Goal: Task Accomplishment & Management: Use online tool/utility

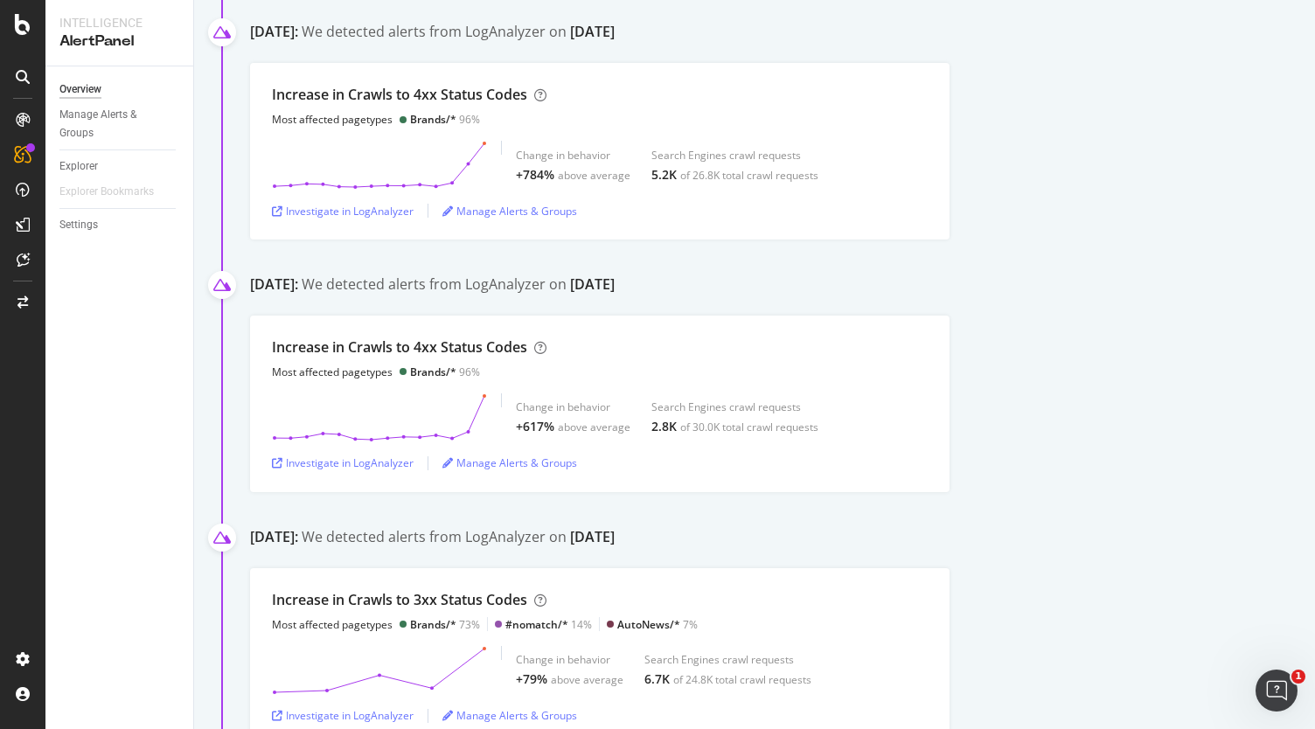
scroll to position [537, 0]
click at [360, 465] on div "Investigate in LogAnalyzer" at bounding box center [343, 462] width 142 height 15
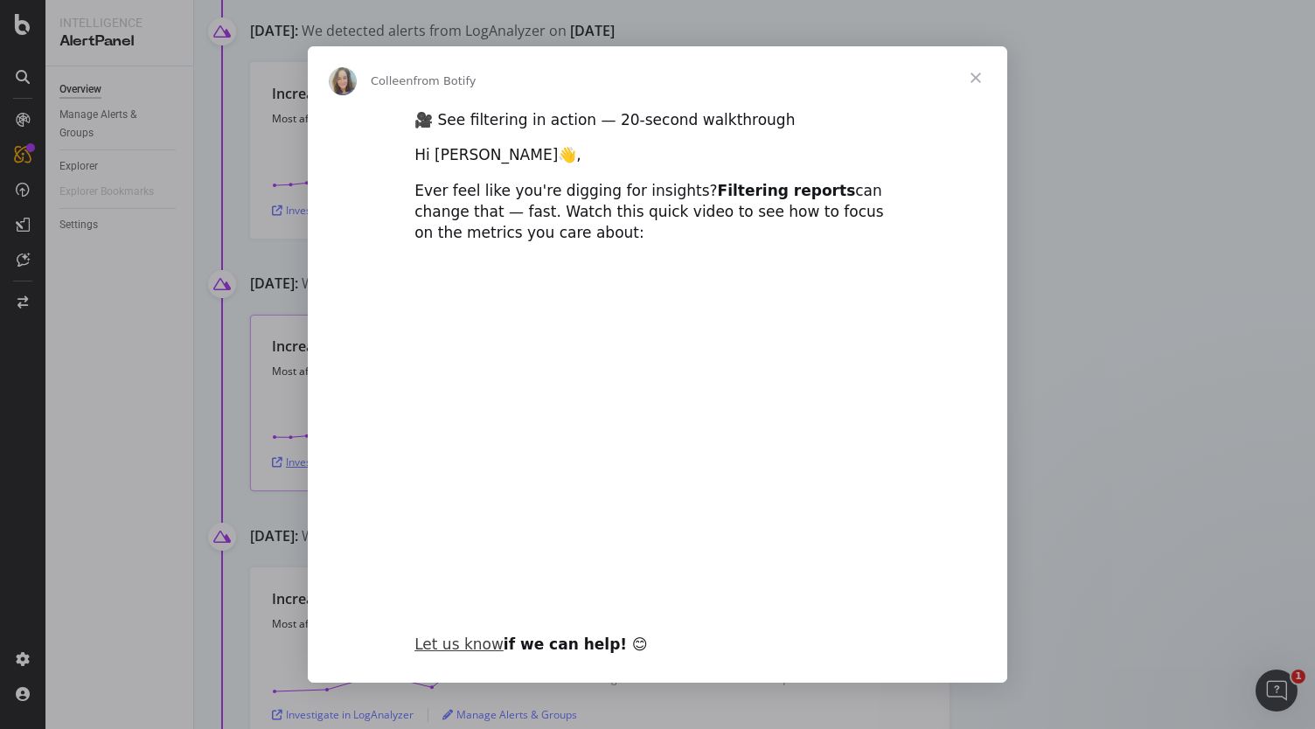
scroll to position [0, 0]
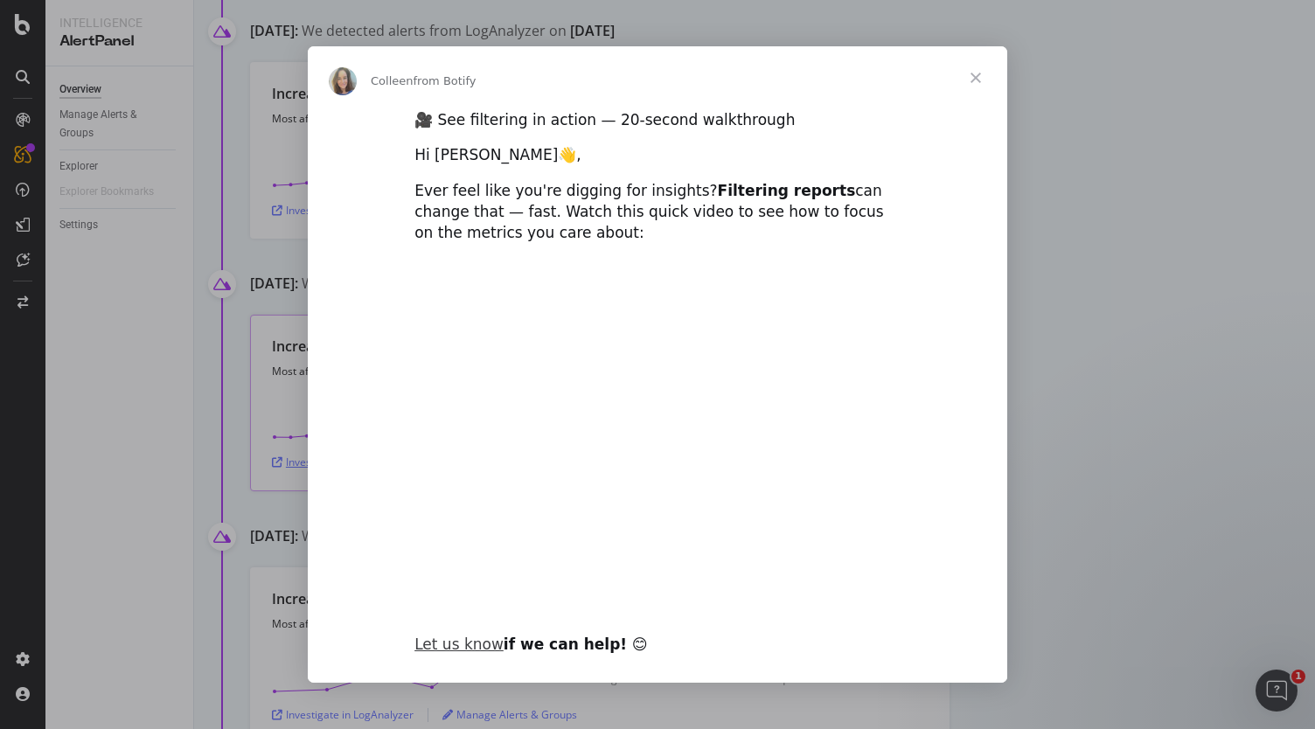
type input "204992"
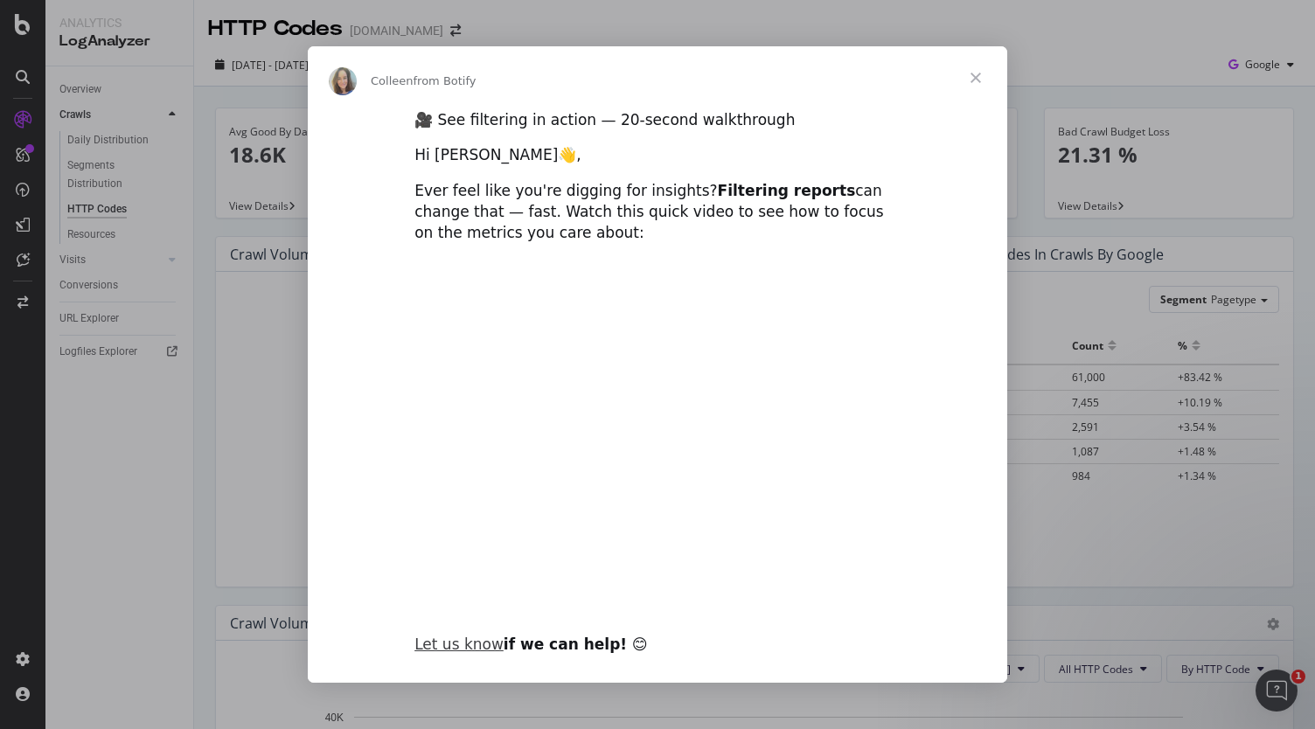
type input "317476"
click at [974, 73] on span "Close" at bounding box center [975, 77] width 63 height 63
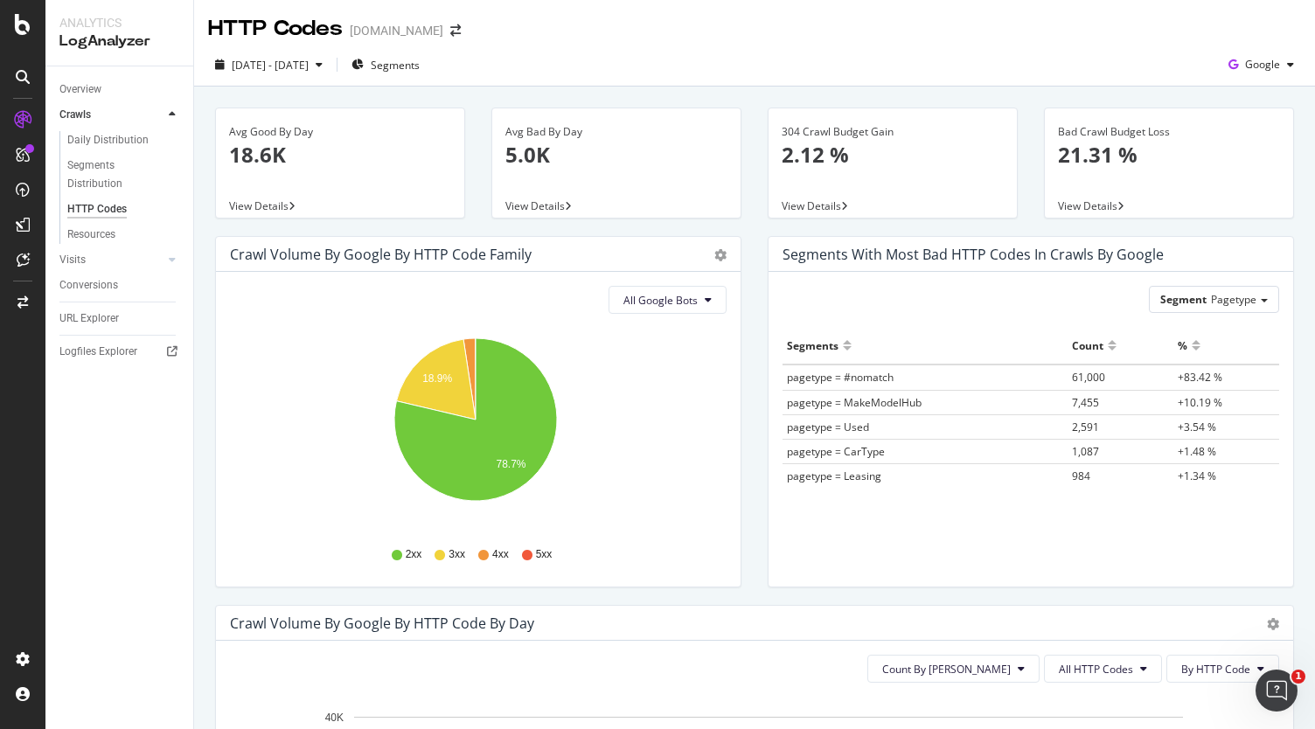
click at [484, 550] on icon at bounding box center [483, 555] width 10 height 10
click at [469, 347] on icon "A chart." at bounding box center [469, 378] width 12 height 81
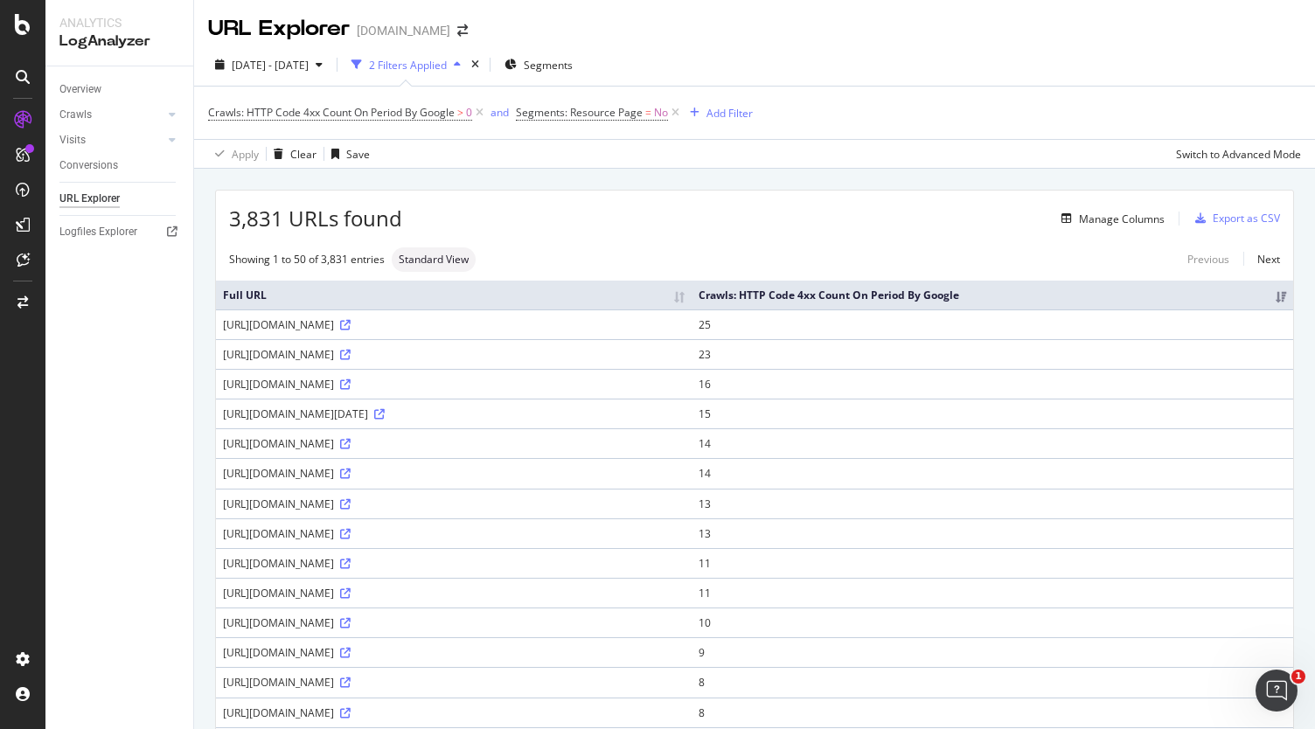
click at [883, 219] on div "Manage Columns" at bounding box center [783, 218] width 763 height 21
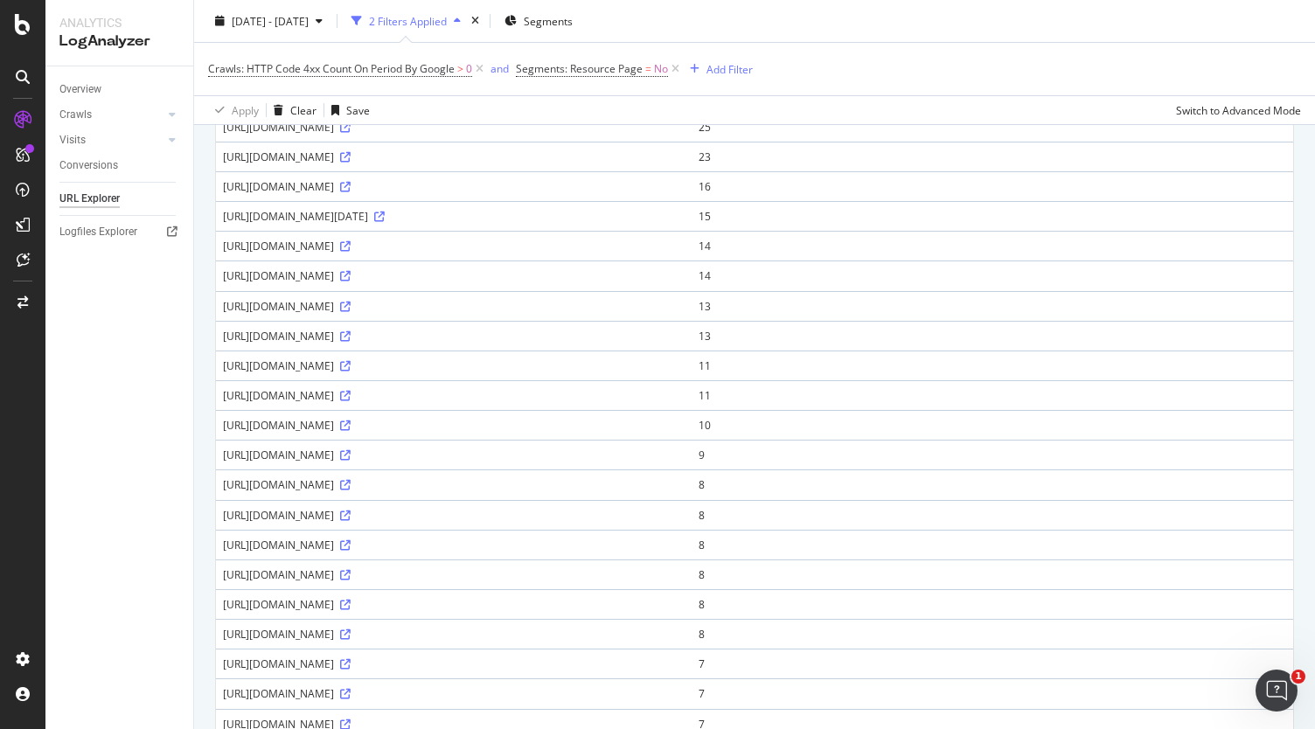
scroll to position [199, 0]
click at [351, 281] on icon at bounding box center [345, 275] width 10 height 10
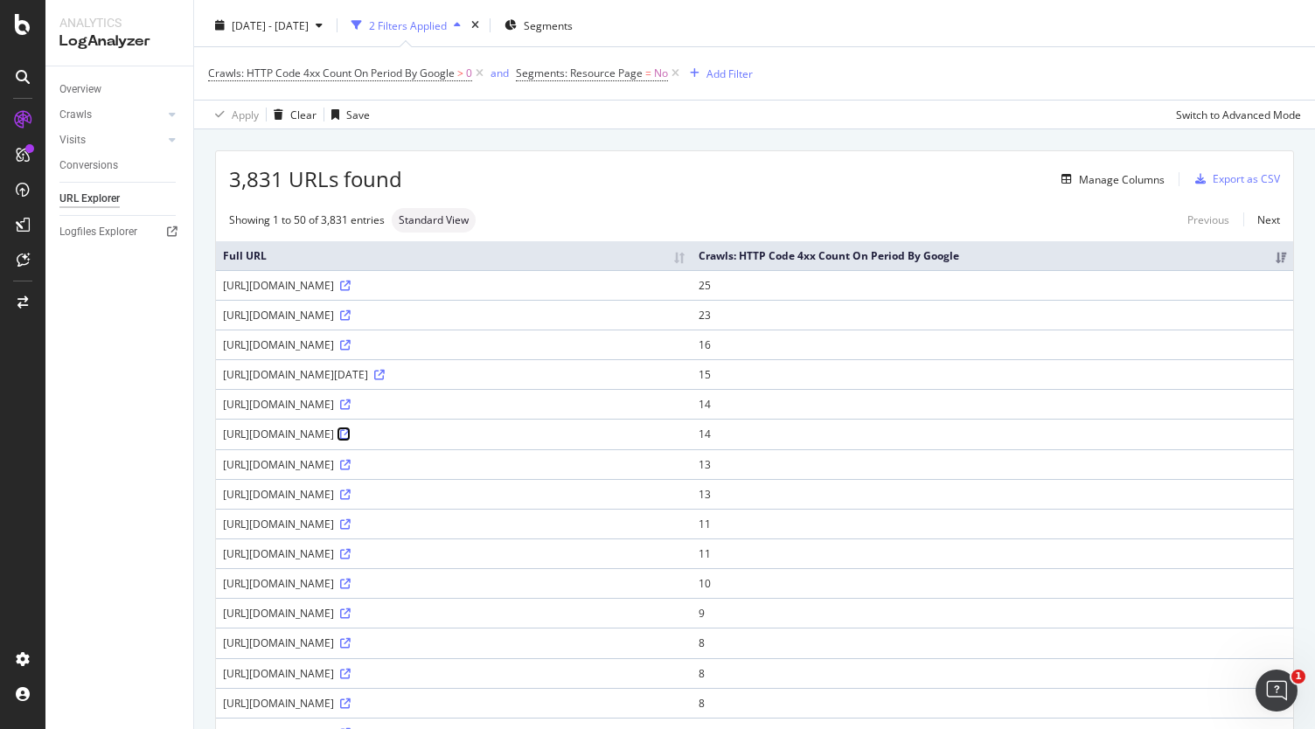
scroll to position [0, 0]
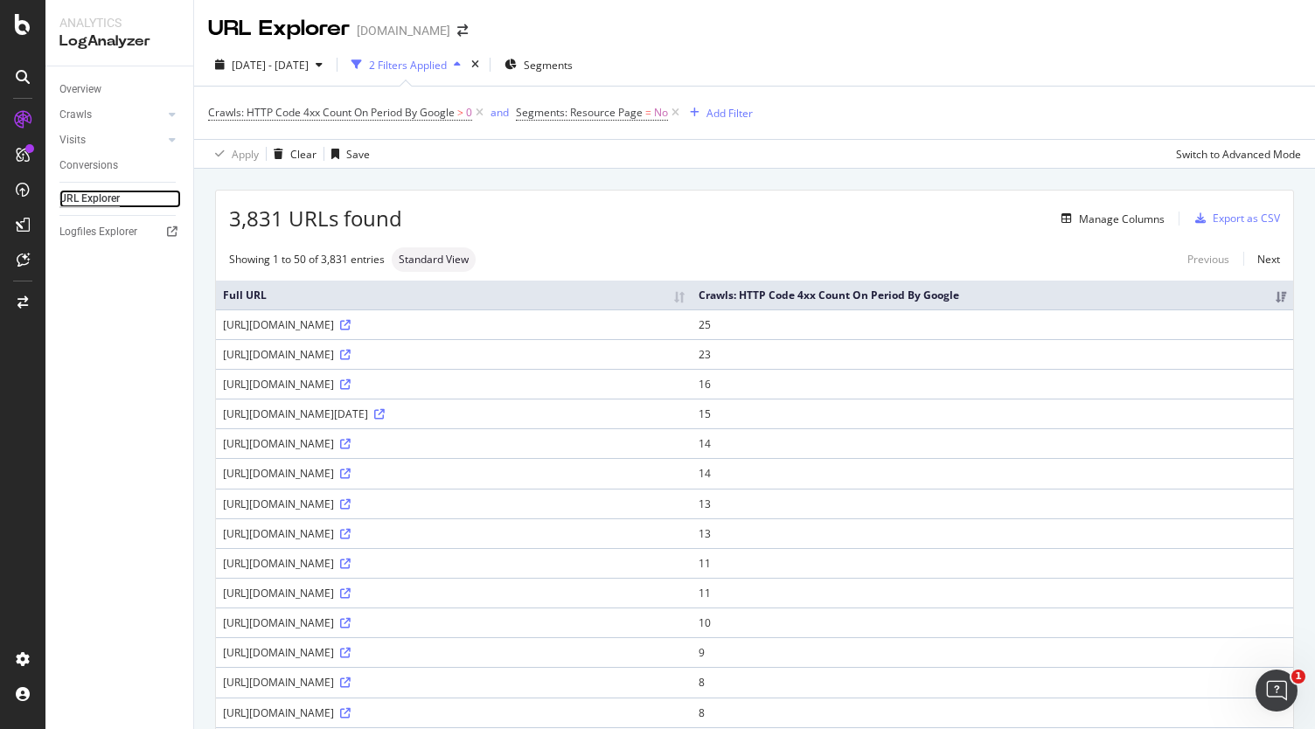
click at [97, 199] on div "URL Explorer" at bounding box center [89, 199] width 60 height 18
click at [1086, 213] on div "Manage Columns" at bounding box center [1122, 219] width 86 height 15
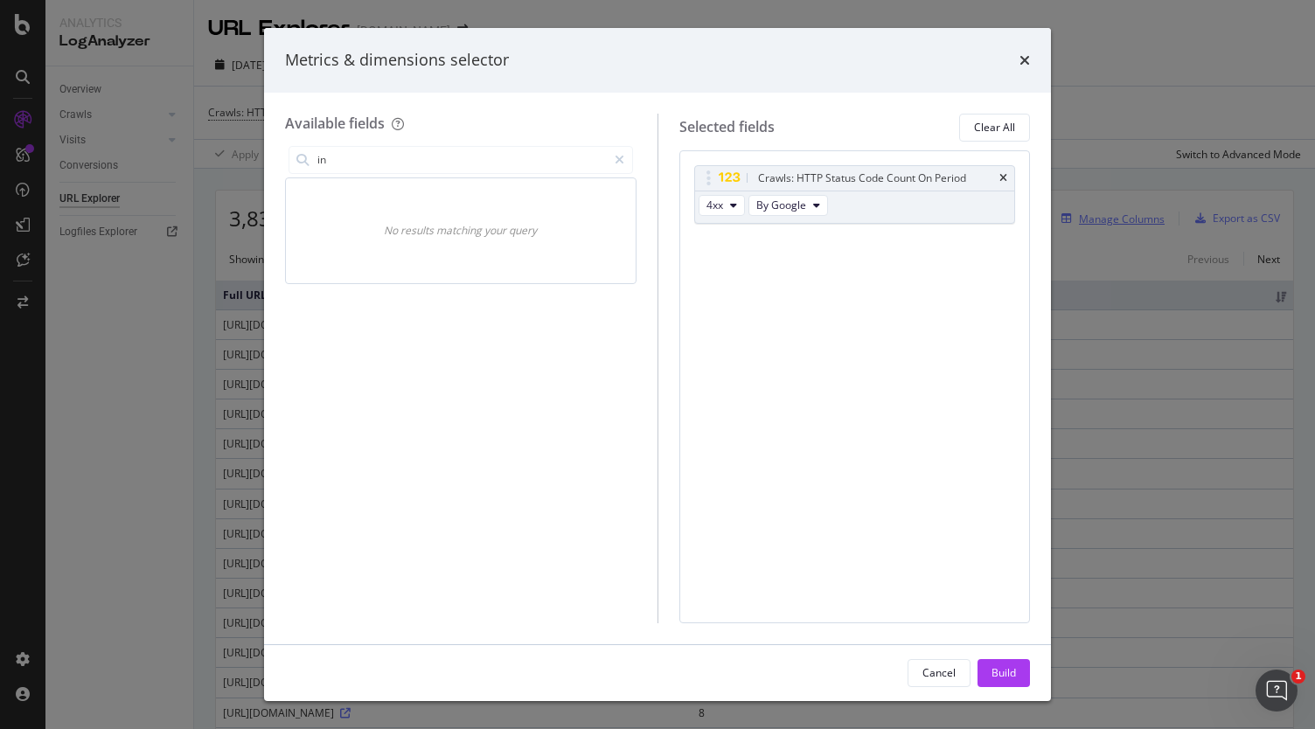
type input "i"
type input "link"
click at [619, 162] on icon "modal" at bounding box center [620, 160] width 10 height 12
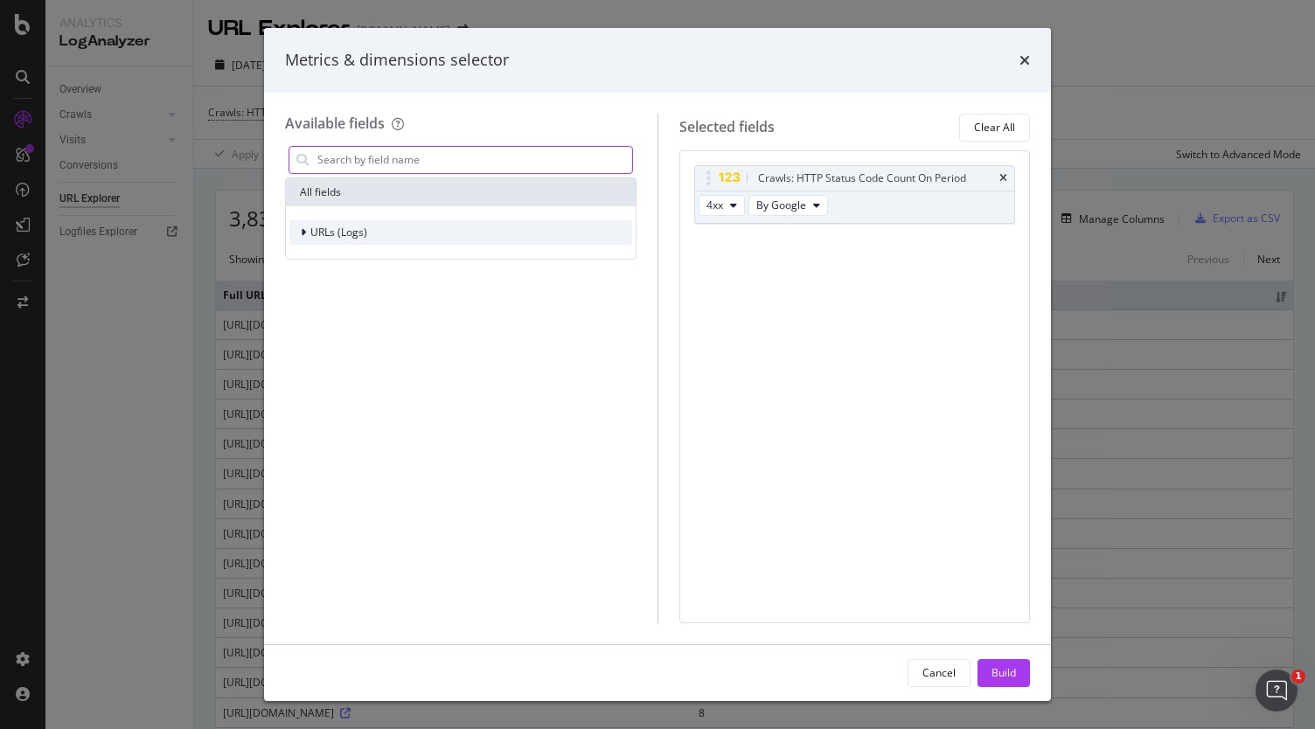
click at [300, 229] on div "modal" at bounding box center [305, 232] width 10 height 17
click at [1027, 53] on icon "times" at bounding box center [1025, 60] width 10 height 14
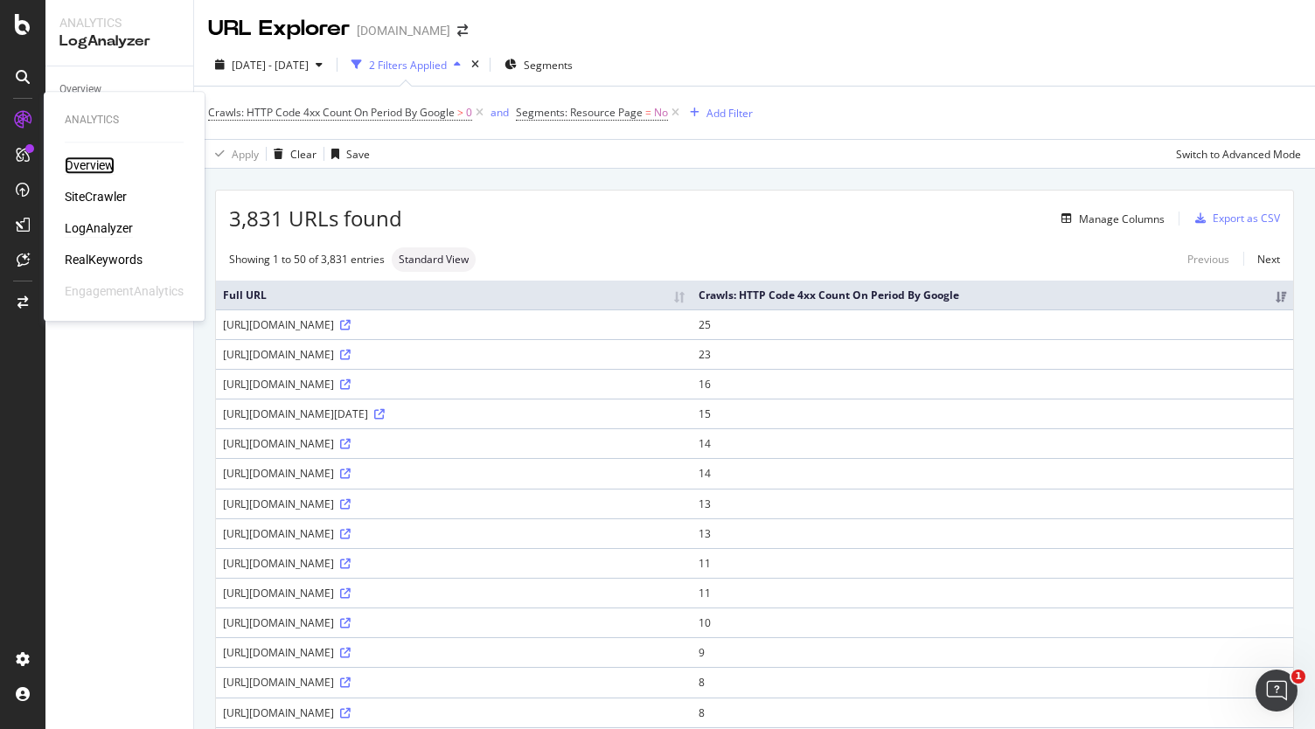
click at [73, 167] on div "Overview" at bounding box center [90, 165] width 50 height 17
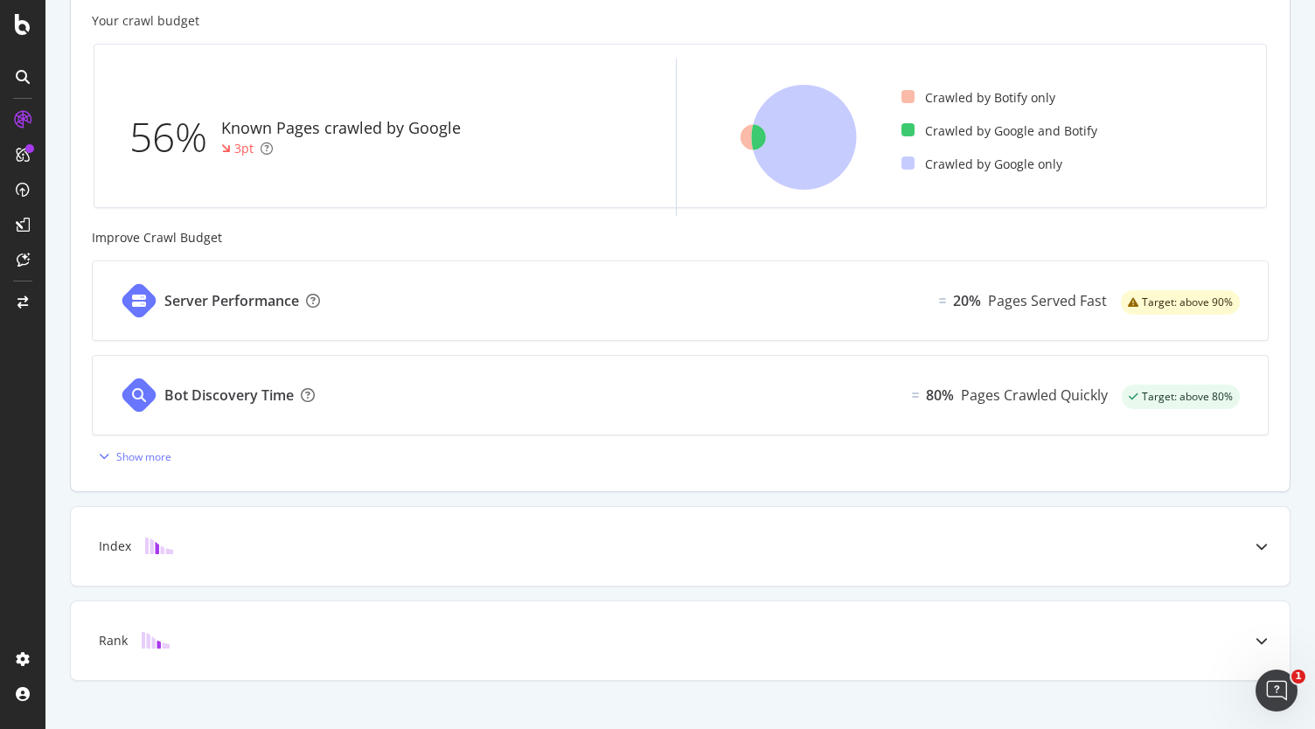
scroll to position [533, 0]
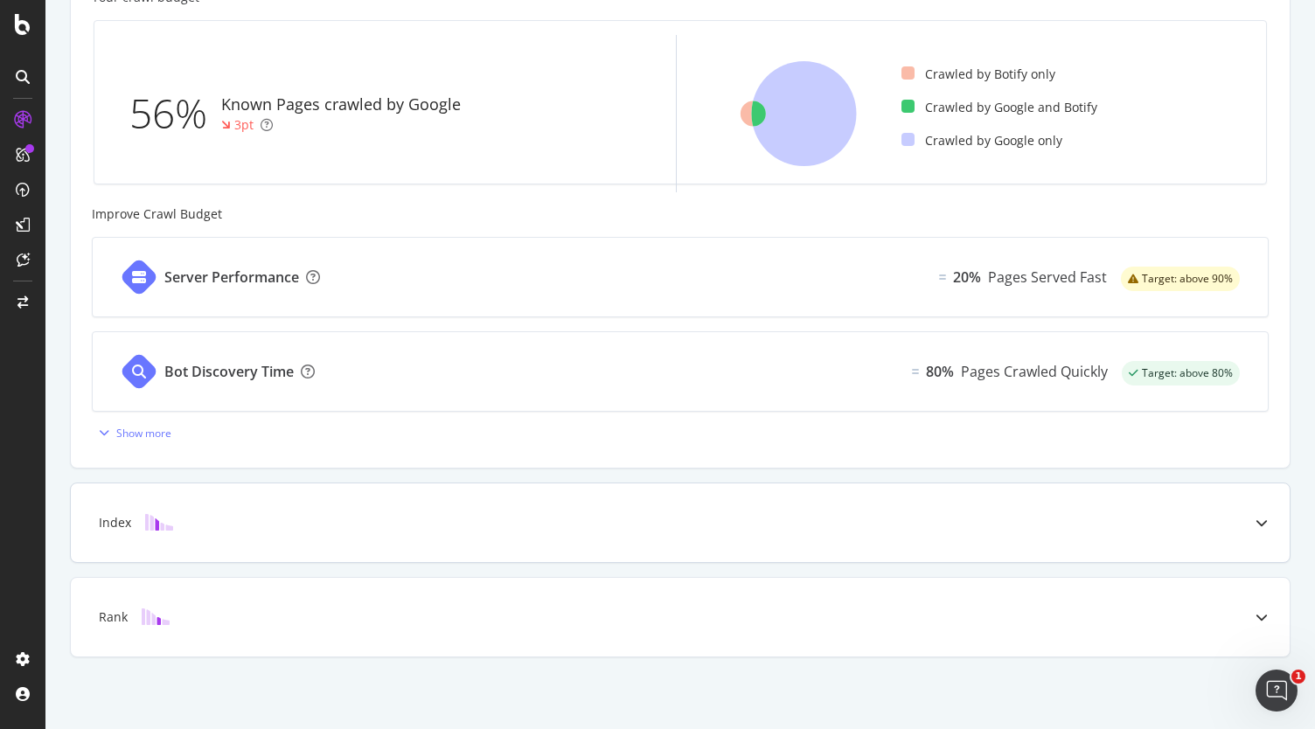
click at [284, 531] on div "Index" at bounding box center [680, 523] width 1219 height 79
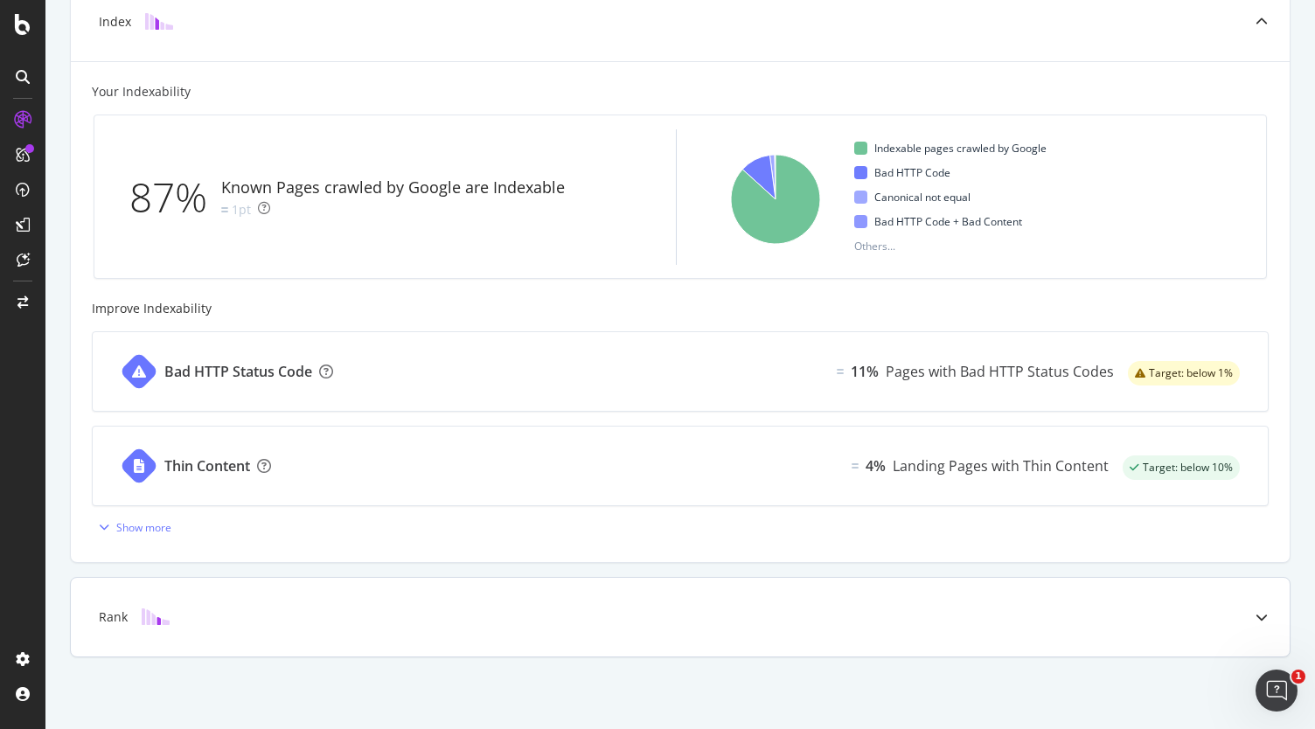
click at [324, 642] on div "Rank" at bounding box center [680, 617] width 1219 height 79
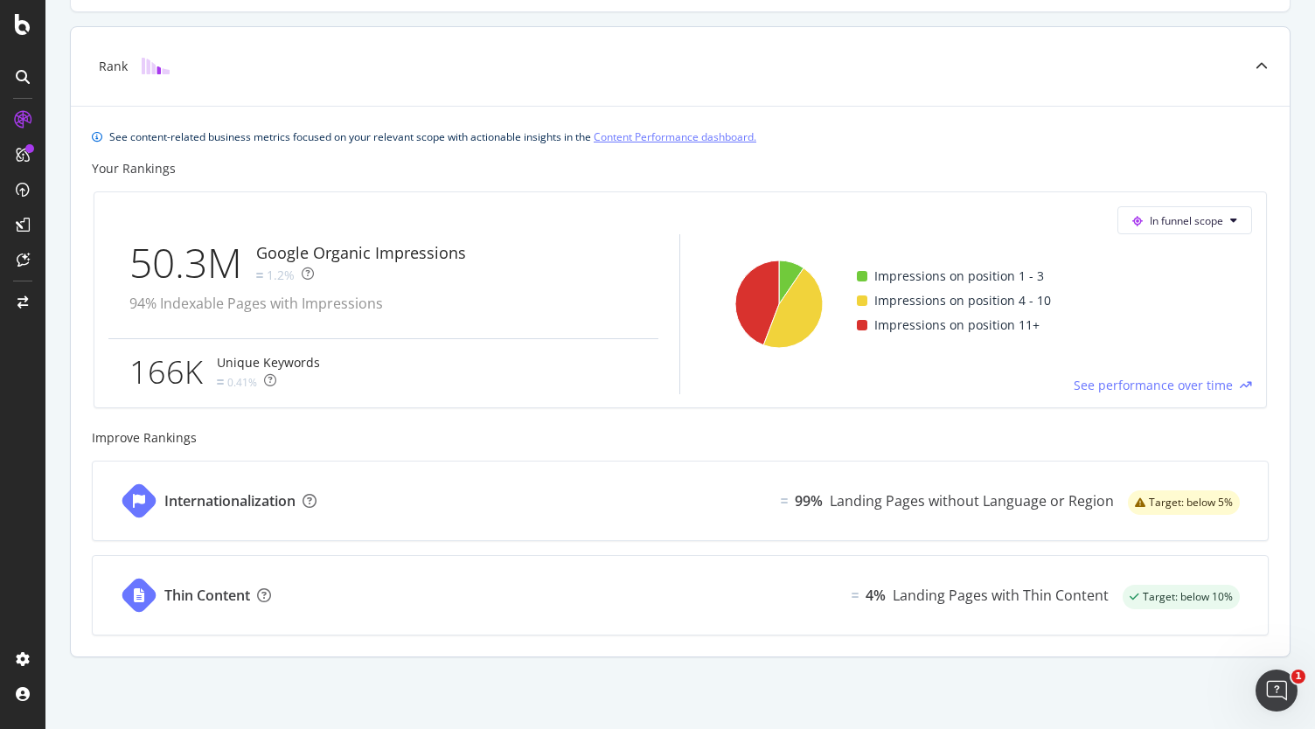
scroll to position [0, 0]
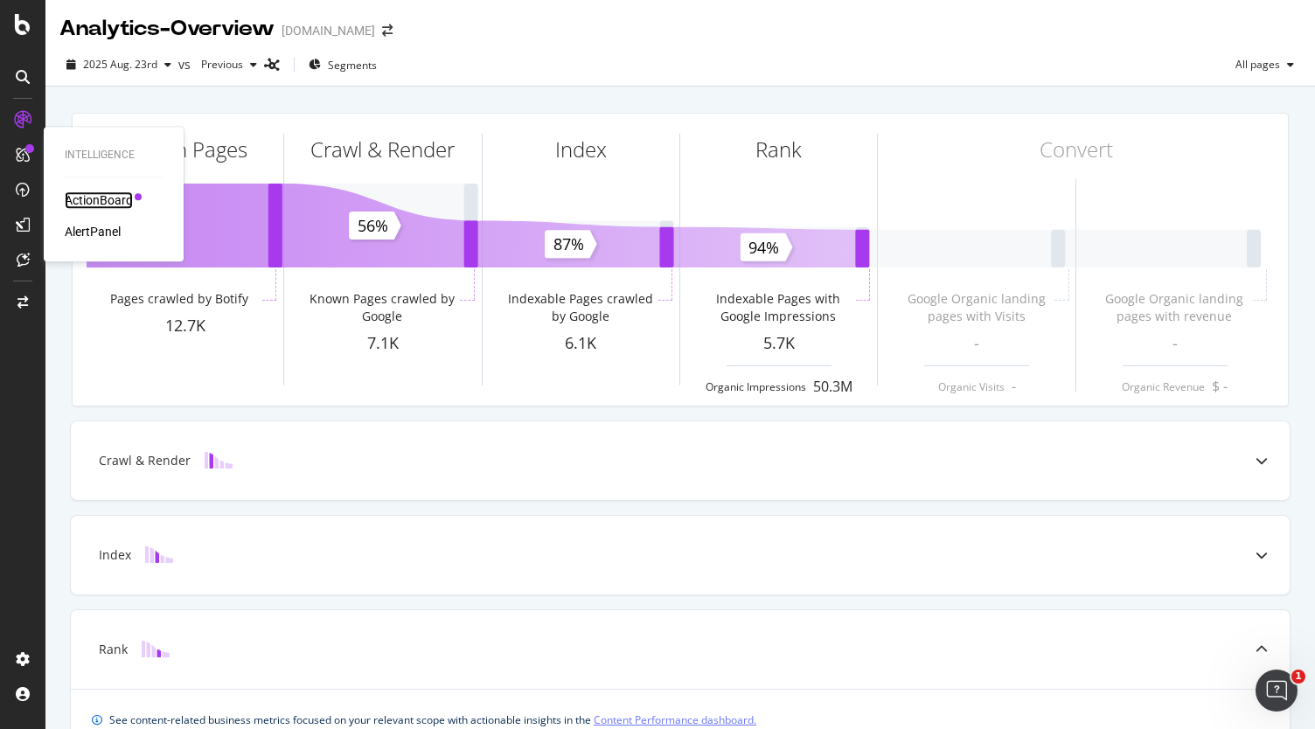
click at [86, 204] on div "ActionBoard" at bounding box center [99, 200] width 68 height 17
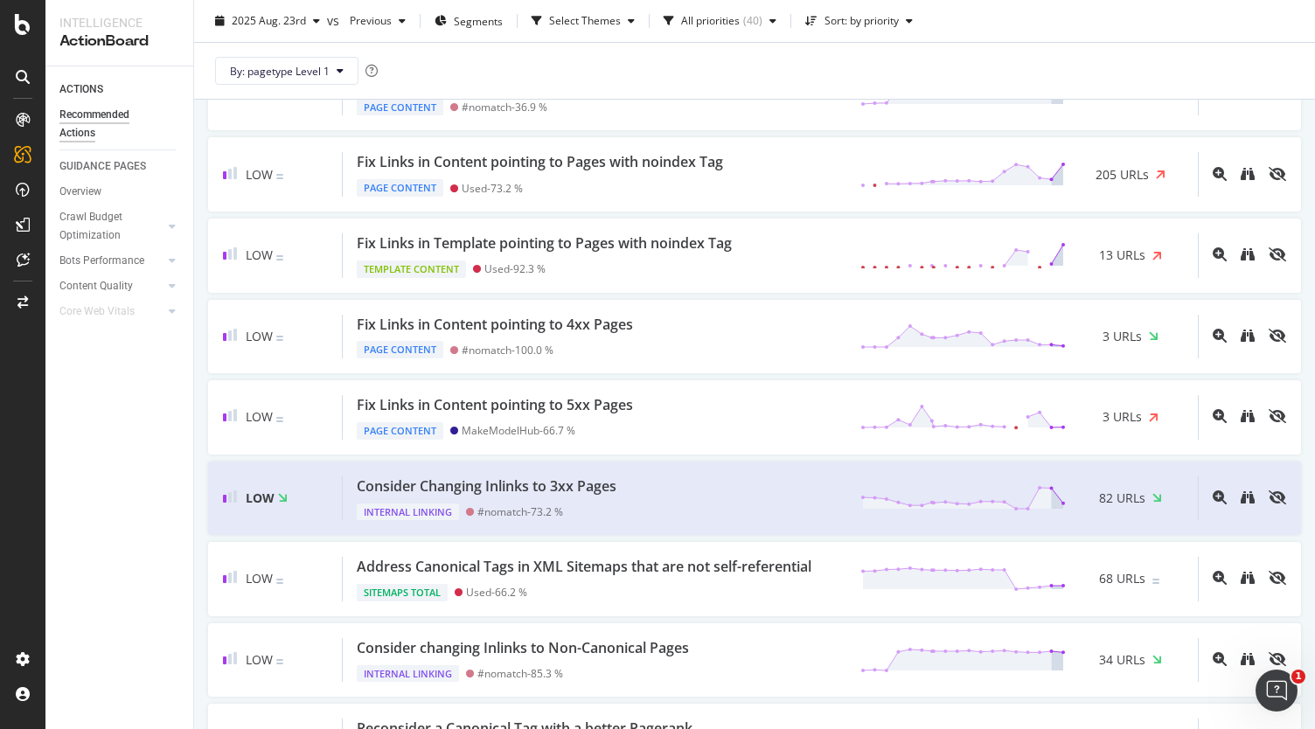
scroll to position [1973, 0]
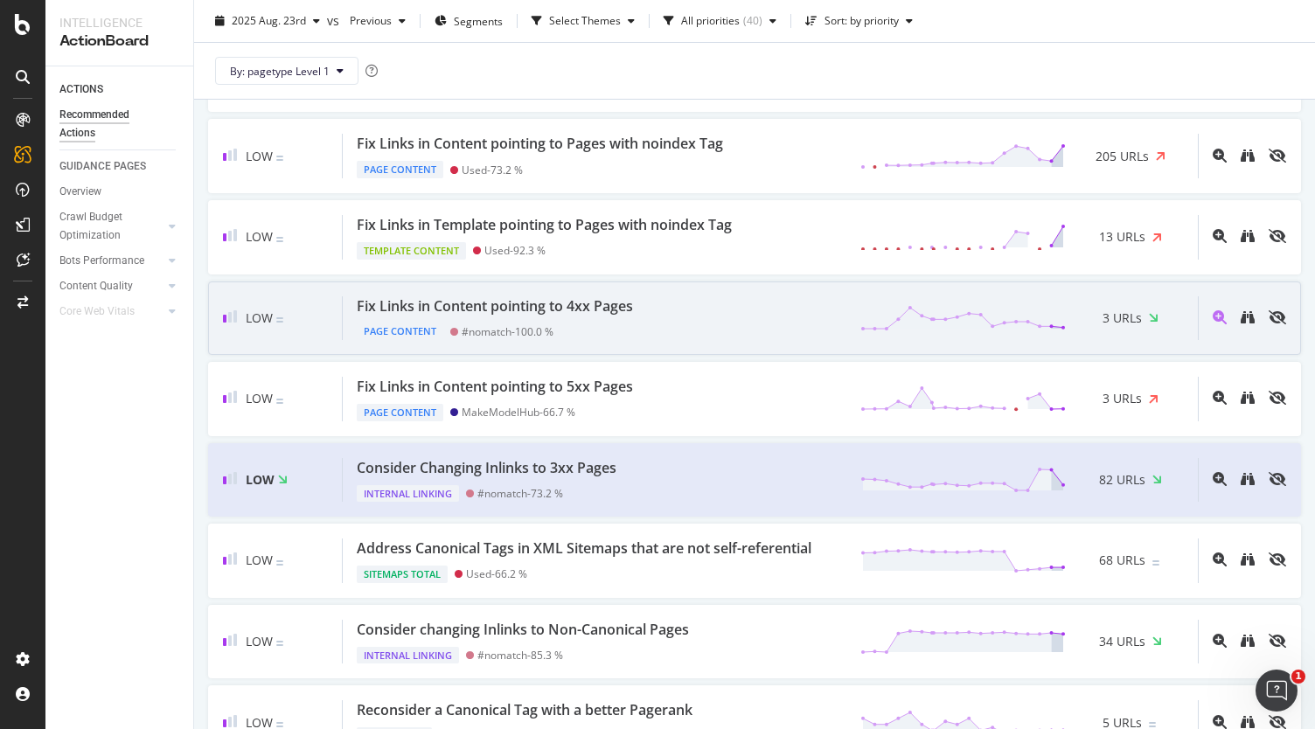
click at [653, 296] on div "Fix Links in Content pointing to 4xx Pages Page Content #nomatch - 100.0 % 3 UR…" at bounding box center [770, 318] width 855 height 45
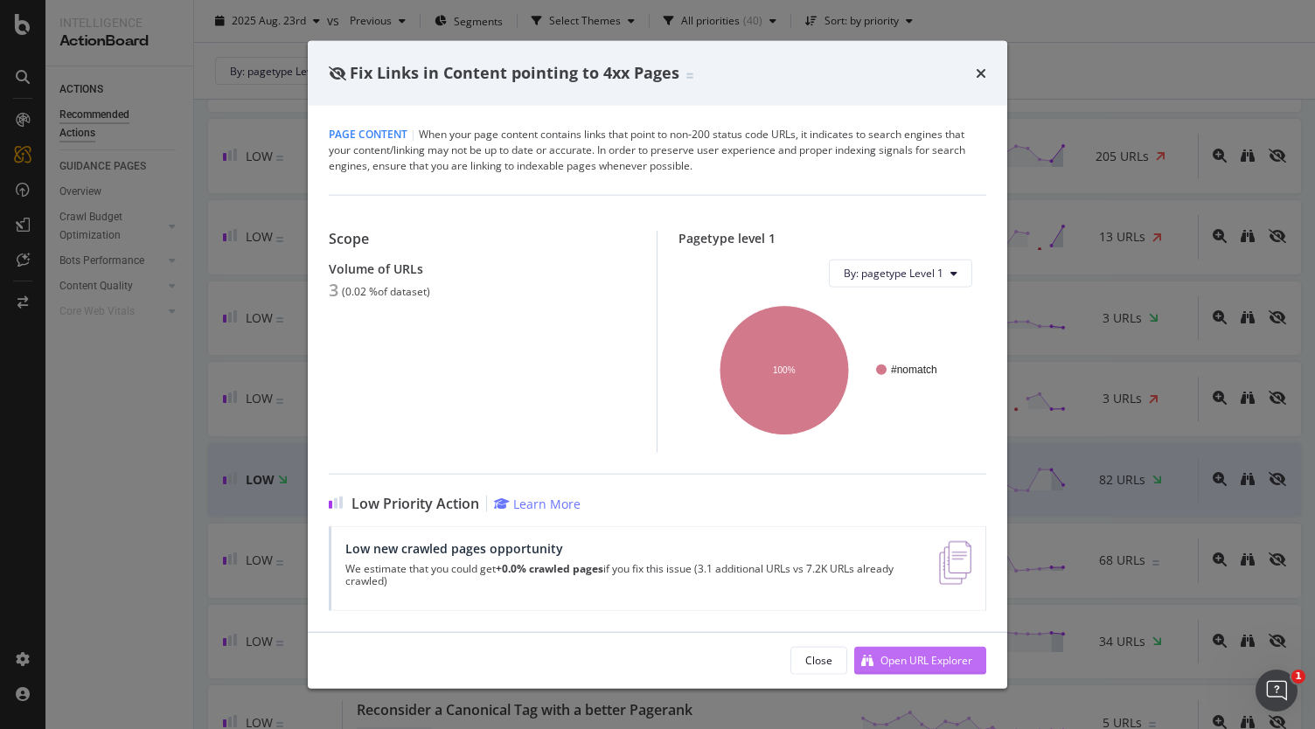
click at [897, 665] on div "Open URL Explorer" at bounding box center [927, 660] width 92 height 15
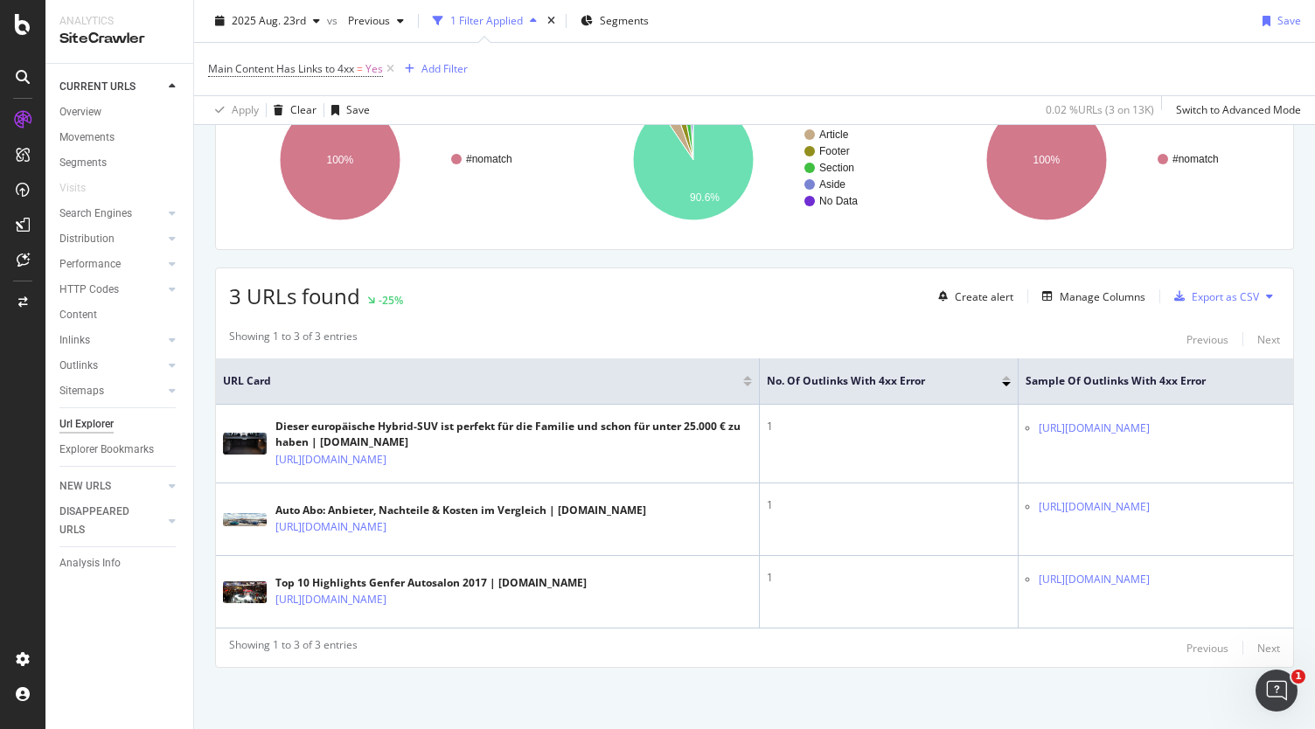
scroll to position [210, 0]
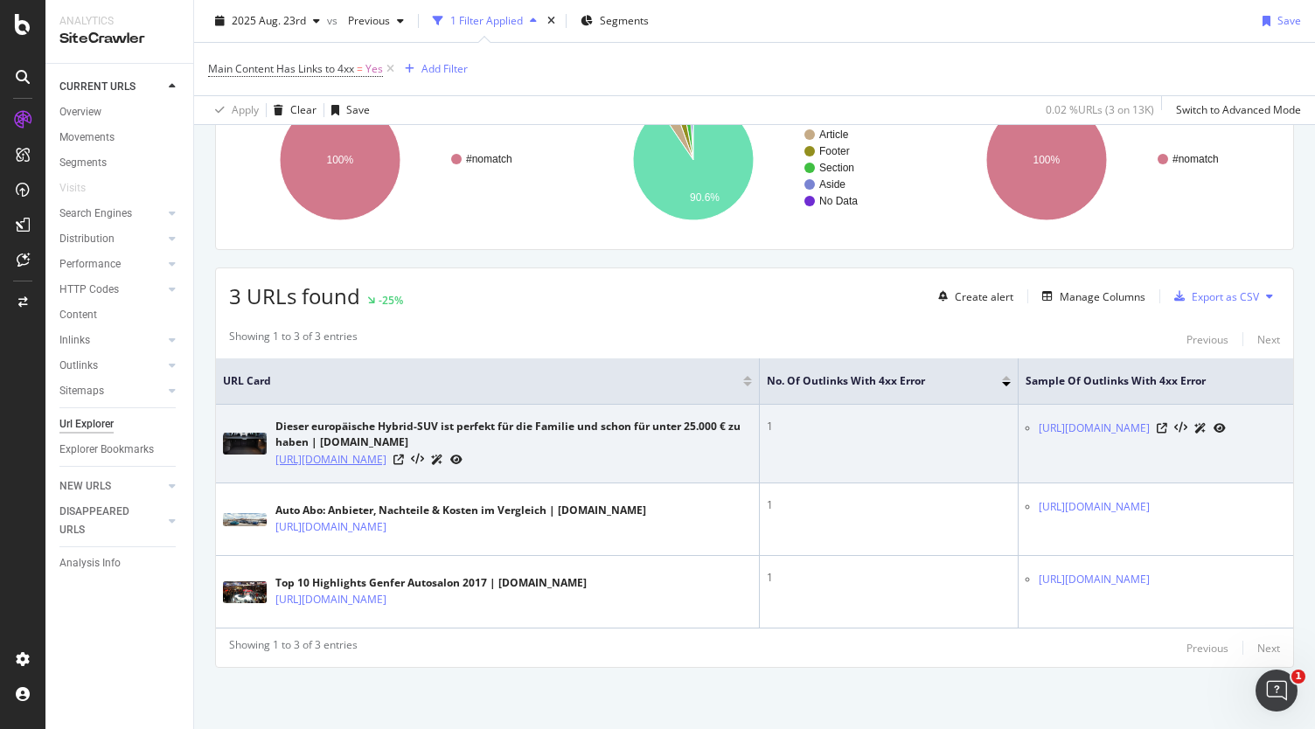
click at [359, 451] on link "https://www.carwow.de/auto-news/4920/suv-familie-europa-unter-25000-euro-angebo…" at bounding box center [330, 459] width 111 height 17
click at [404, 455] on icon at bounding box center [399, 460] width 10 height 10
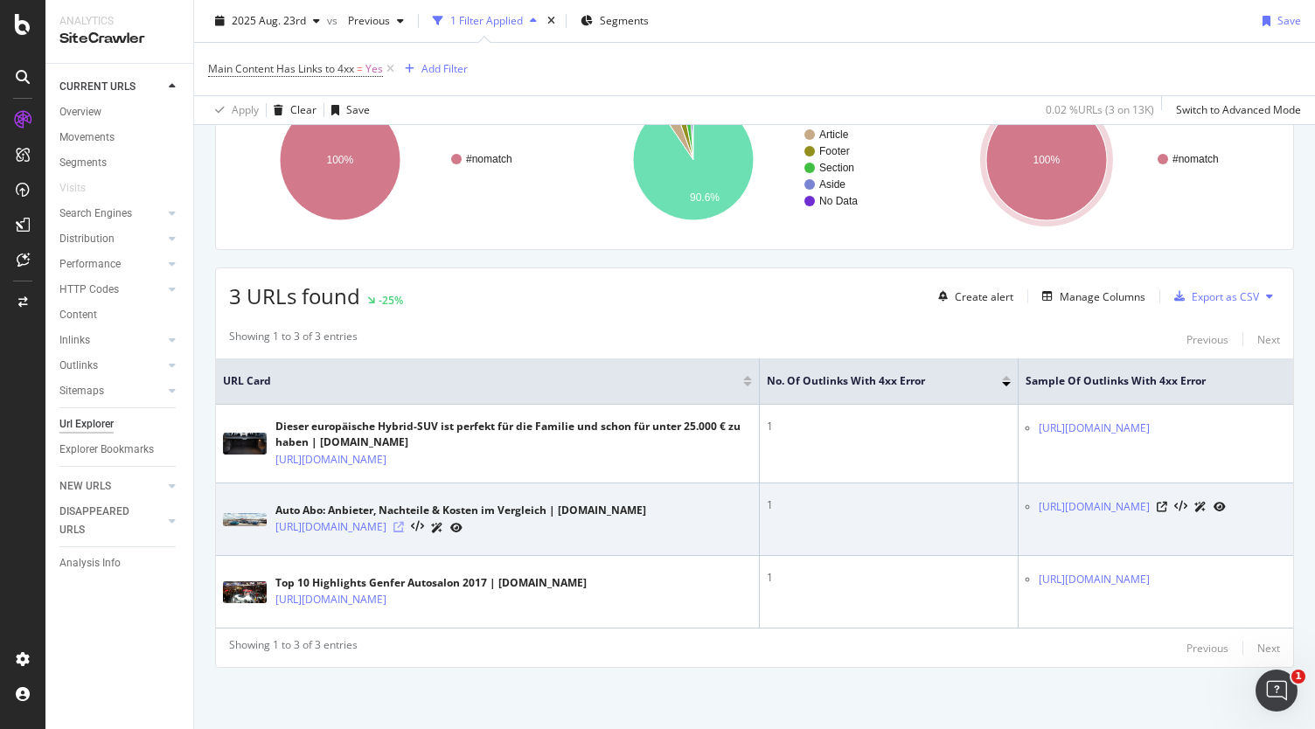
click at [404, 522] on icon at bounding box center [399, 527] width 10 height 10
